Goal: Task Accomplishment & Management: Manage account settings

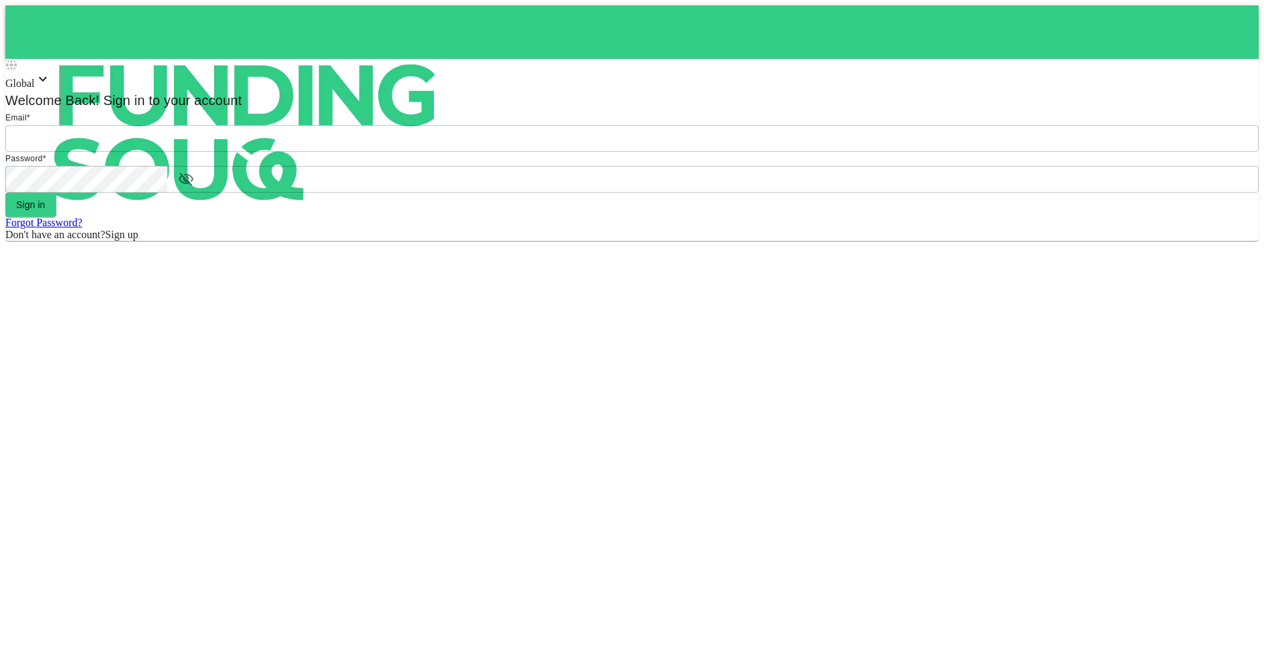
click at [637, 152] on input "email" at bounding box center [631, 138] width 1253 height 27
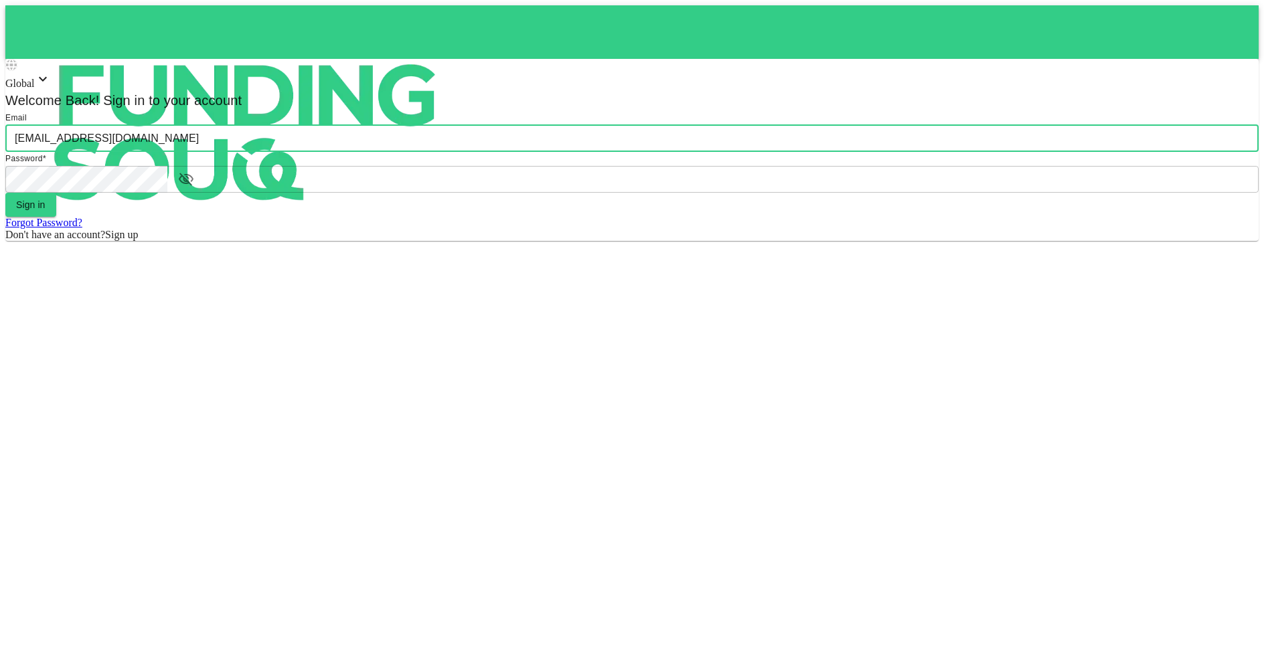
type input "[EMAIL_ADDRESS][DOMAIN_NAME]"
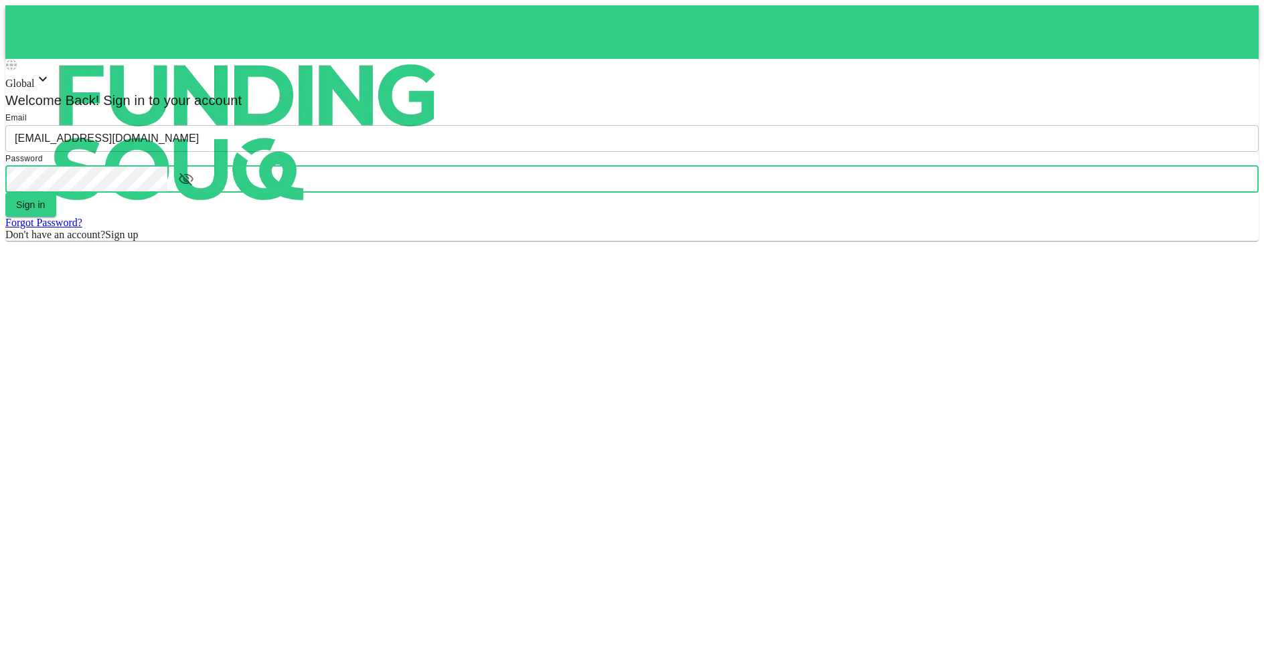
click at [5, 193] on button "Sign in" at bounding box center [30, 205] width 51 height 24
click at [396, 241] on div "Global Welcome Back! Sign in to your account Email email [EMAIL_ADDRESS][DOMAIN…" at bounding box center [631, 150] width 1253 height 182
click at [56, 217] on button "Sign in" at bounding box center [30, 205] width 51 height 24
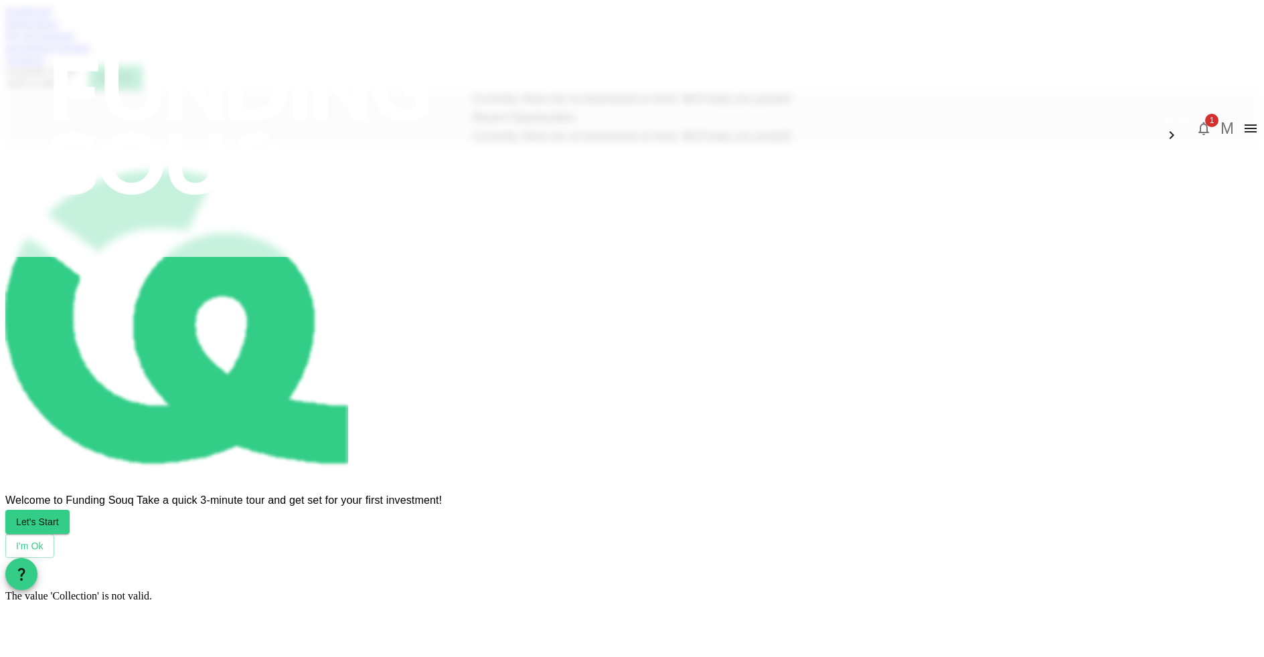
click at [52, 17] on link "Dashboard" at bounding box center [28, 10] width 46 height 11
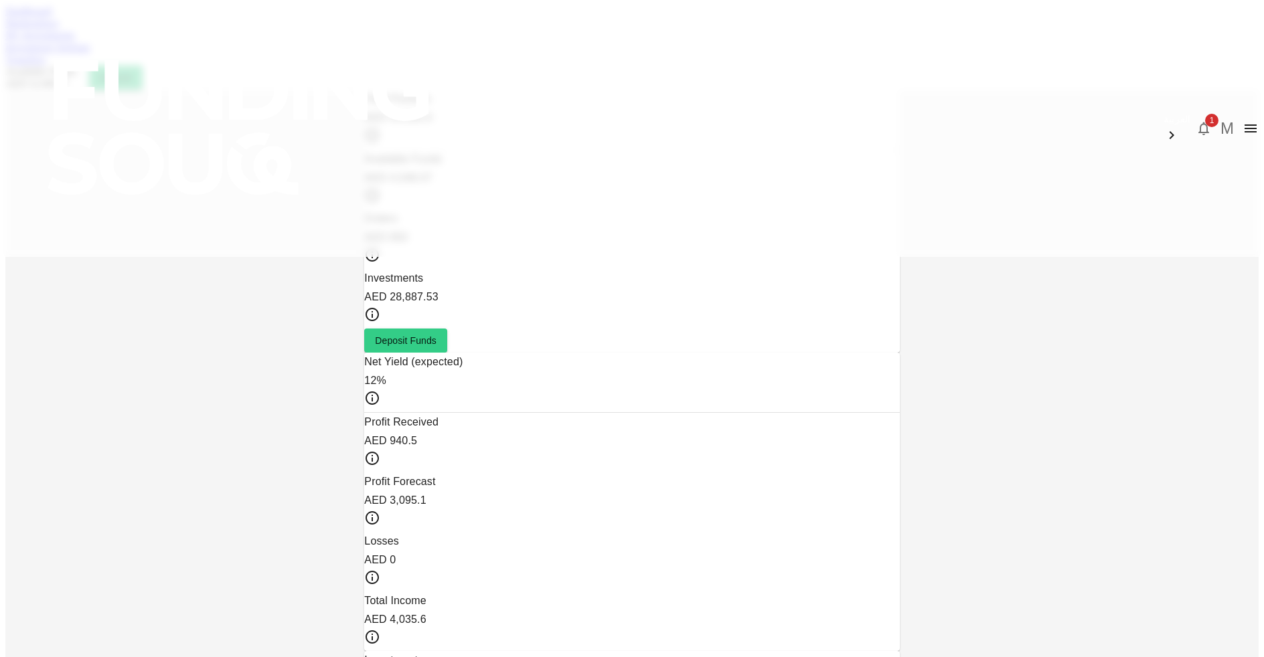
click at [59, 29] on link "Marketplace" at bounding box center [32, 22] width 54 height 11
